Goal: Navigation & Orientation: Go to known website

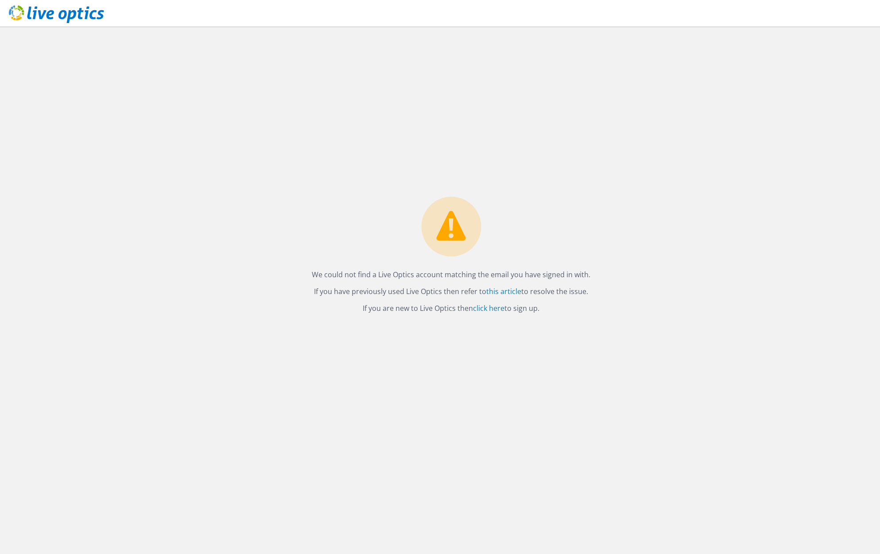
click at [68, 16] on use at bounding box center [56, 14] width 95 height 18
